Goal: Book appointment/travel/reservation

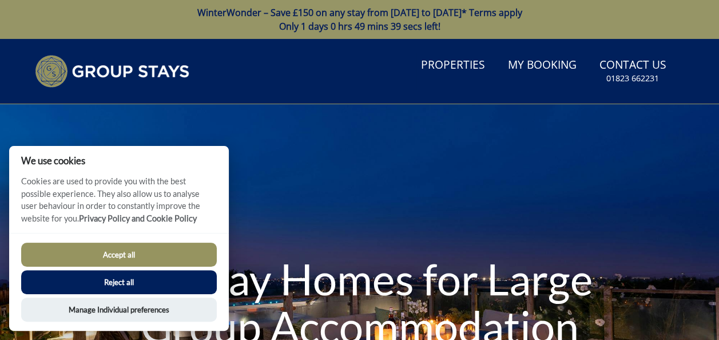
click at [123, 274] on button "Reject all" at bounding box center [119, 282] width 196 height 24
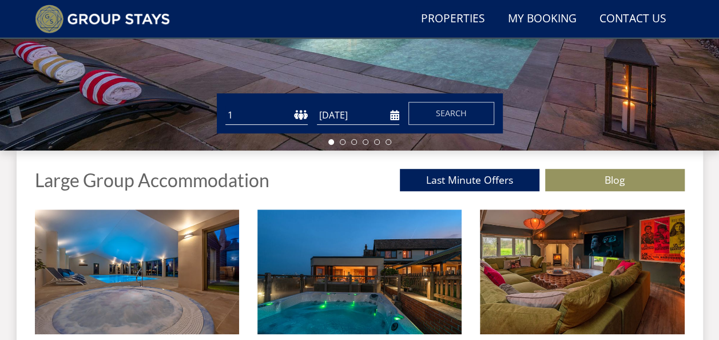
scroll to position [327, 0]
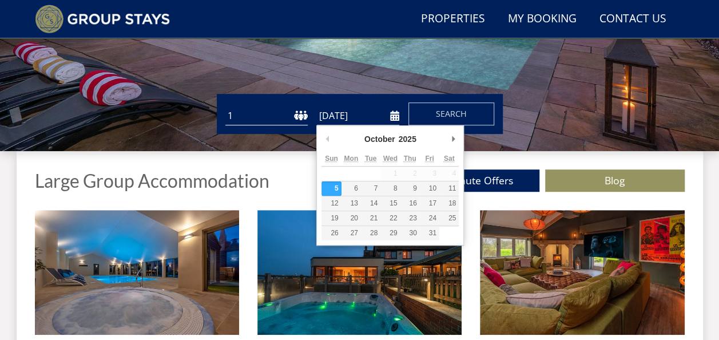
click at [343, 118] on input "[DATE]" at bounding box center [358, 115] width 82 height 19
type input "[DATE]"
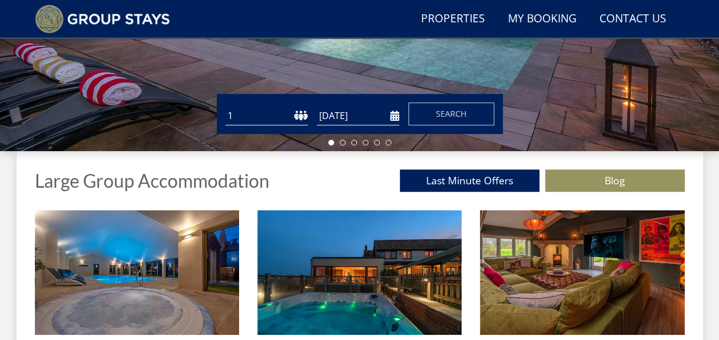
click at [272, 118] on select "1 2 3 4 5 6 7 8 9 10 11 12 13 14 15 16 17 18 19 20 21 22 23 24 25 26 27 28 29 3…" at bounding box center [266, 115] width 82 height 19
select select "12"
click at [225, 106] on select "1 2 3 4 5 6 7 8 9 10 11 12 13 14 15 16 17 18 19 20 21 22 23 24 25 26 27 28 29 3…" at bounding box center [266, 115] width 82 height 19
click at [447, 112] on span "Search" at bounding box center [451, 113] width 31 height 11
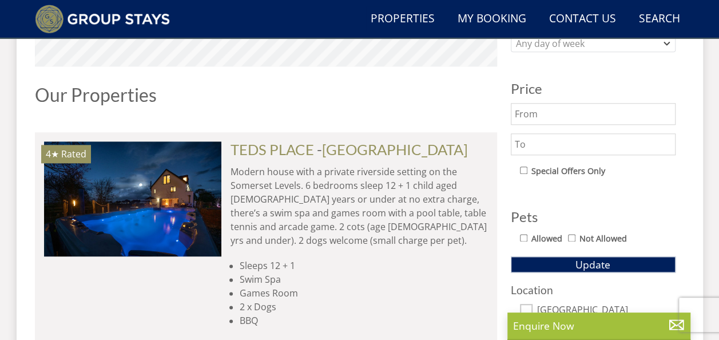
scroll to position [593, 0]
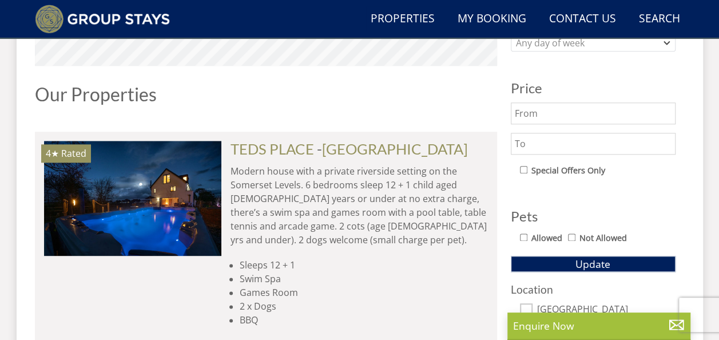
click at [525, 233] on input "Allowed" at bounding box center [523, 236] width 7 height 7
checkbox input "true"
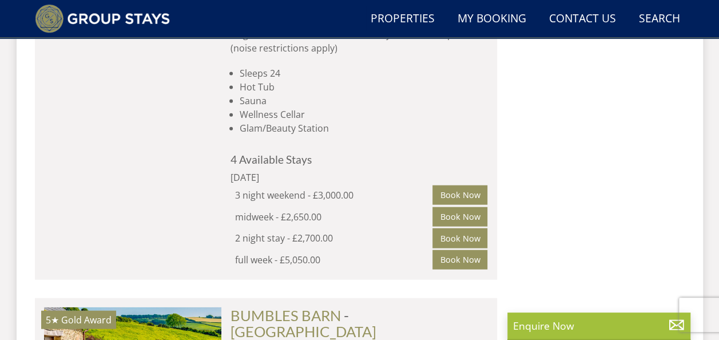
scroll to position [5558, 0]
